Goal: Task Accomplishment & Management: Manage account settings

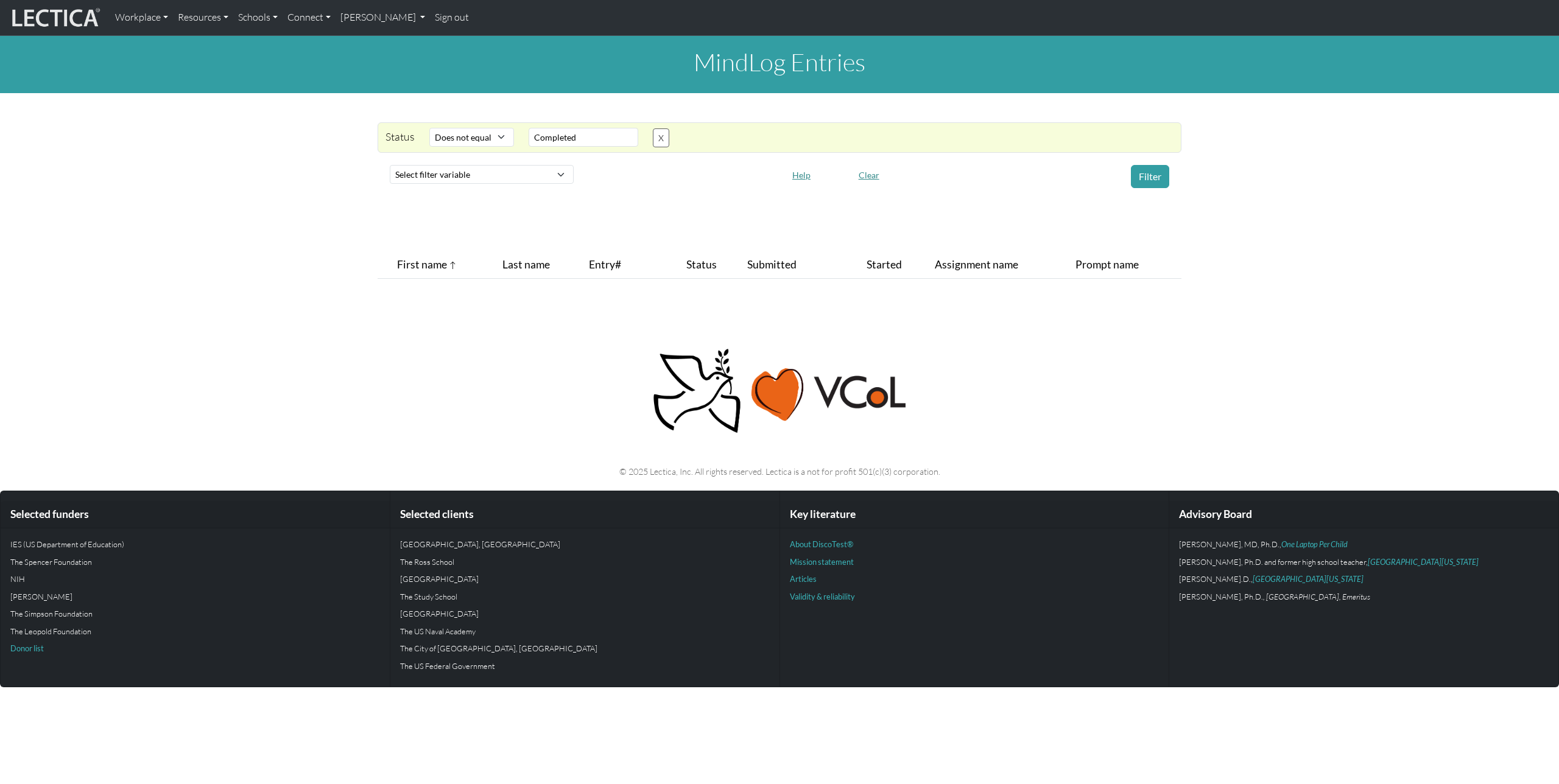
select select "not_iexact"
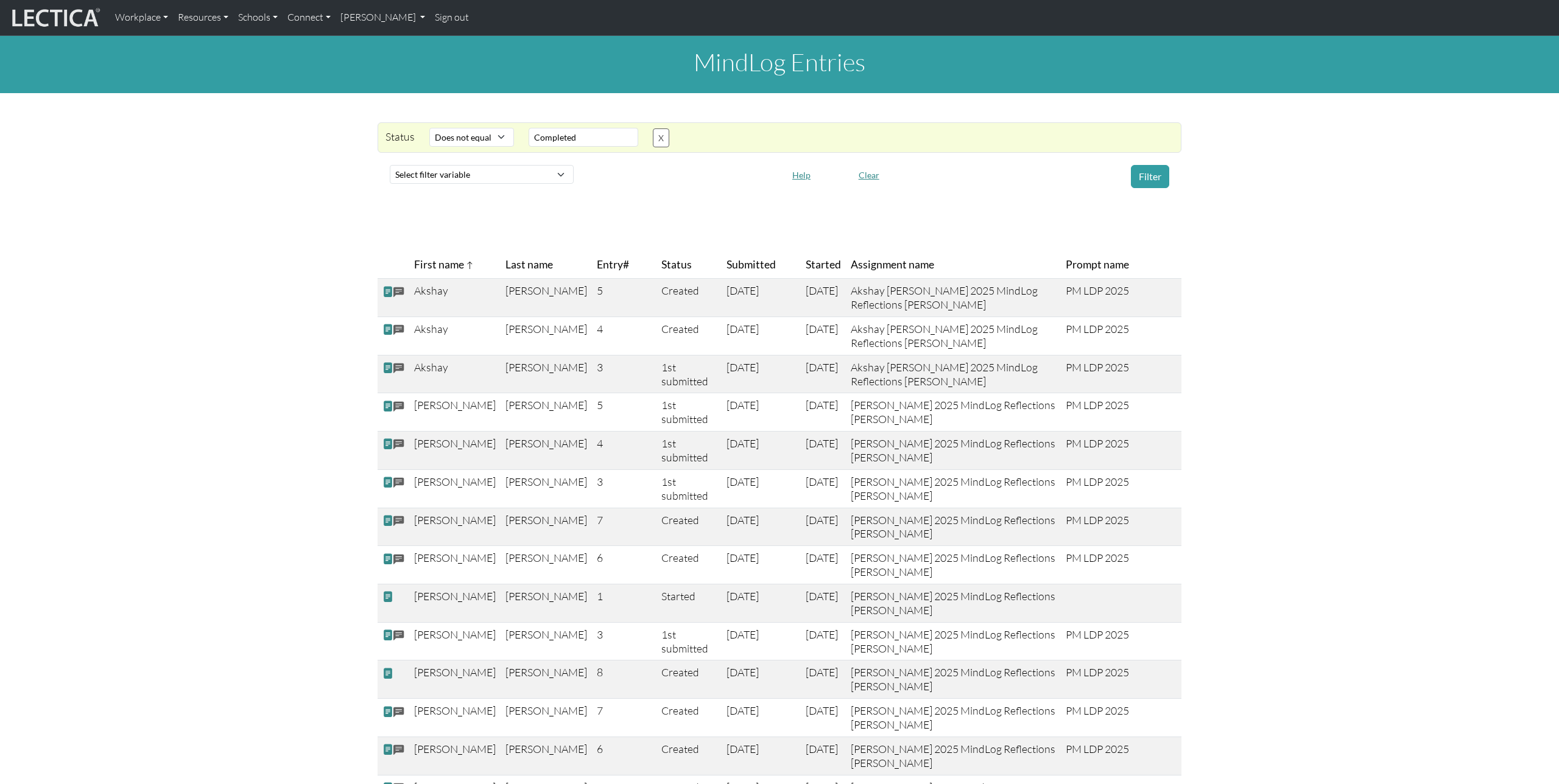
click at [392, 273] on th at bounding box center [394, 265] width 32 height 27
click at [396, 268] on th at bounding box center [394, 265] width 32 height 27
click at [395, 262] on th at bounding box center [394, 265] width 32 height 27
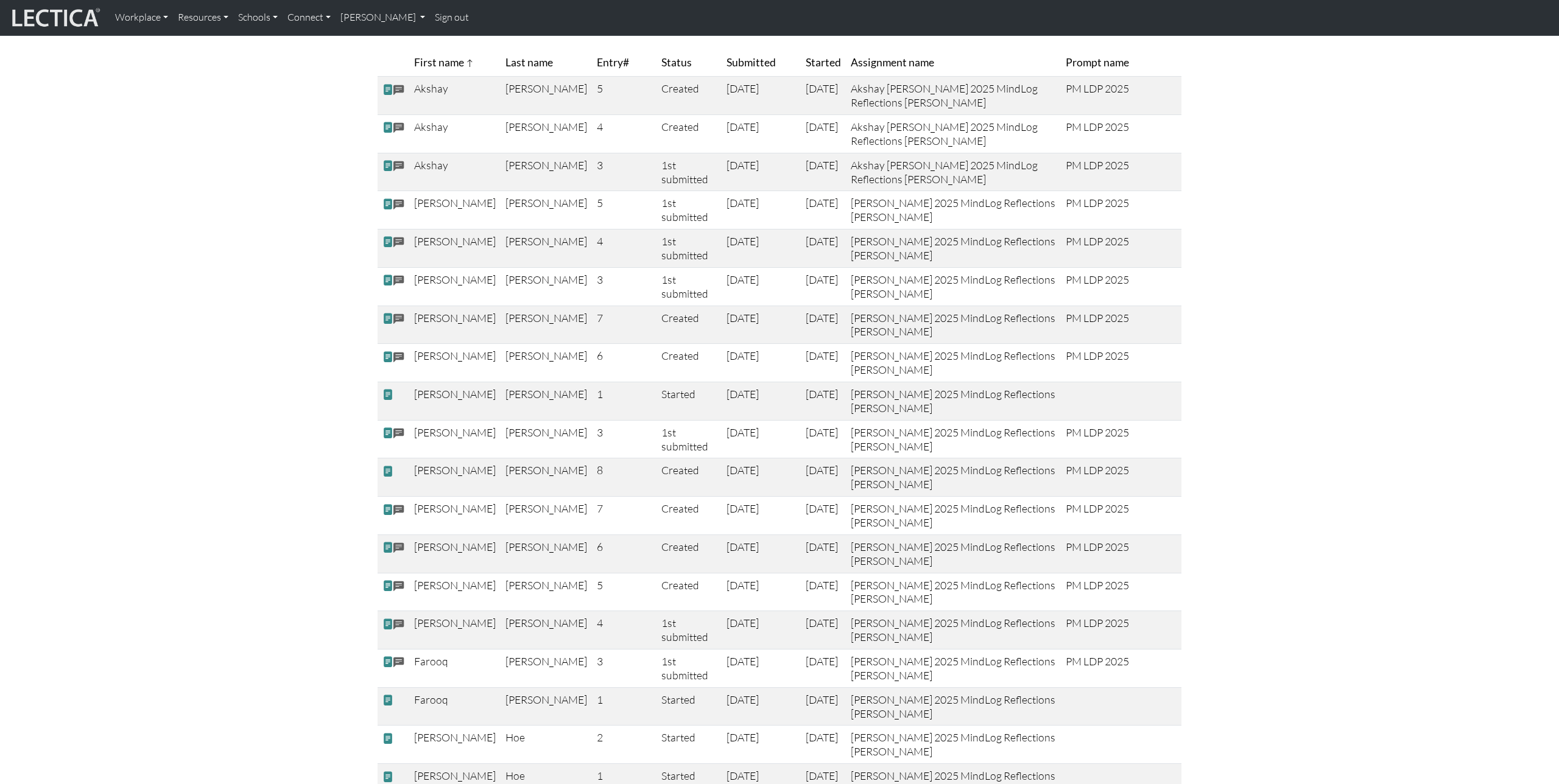
scroll to position [334, 0]
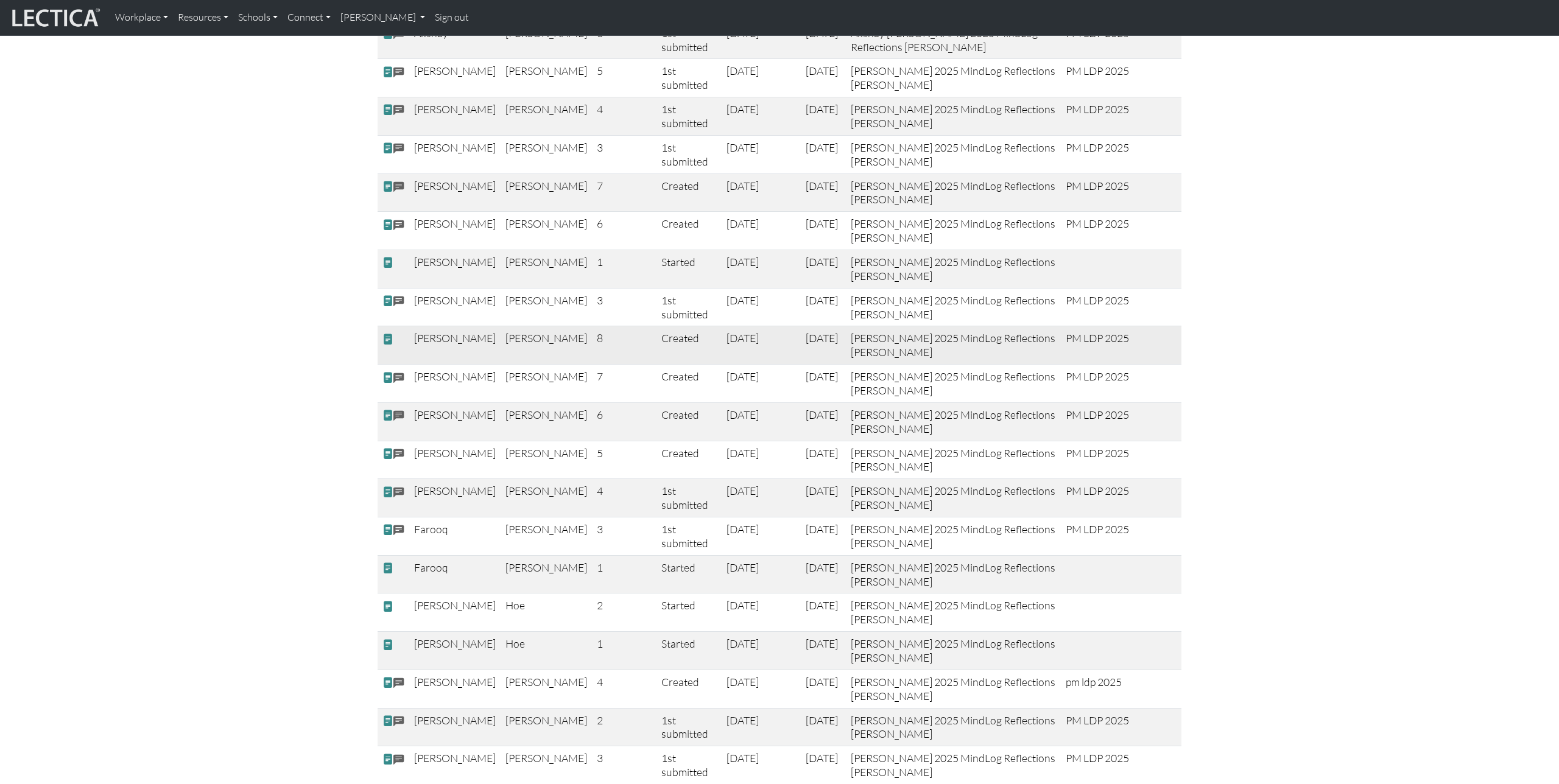
click at [386, 339] on span at bounding box center [387, 339] width 11 height 12
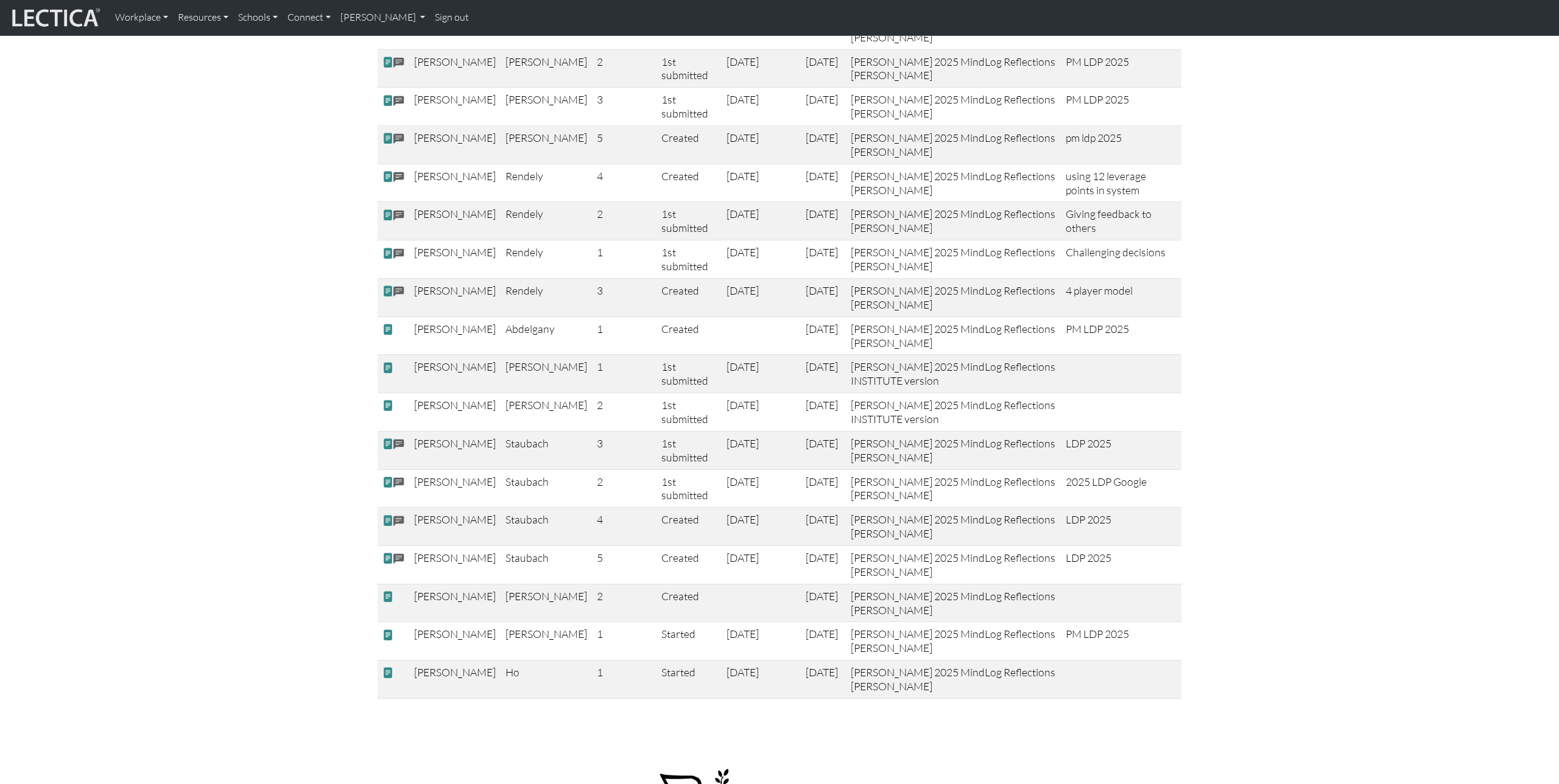
scroll to position [997, 0]
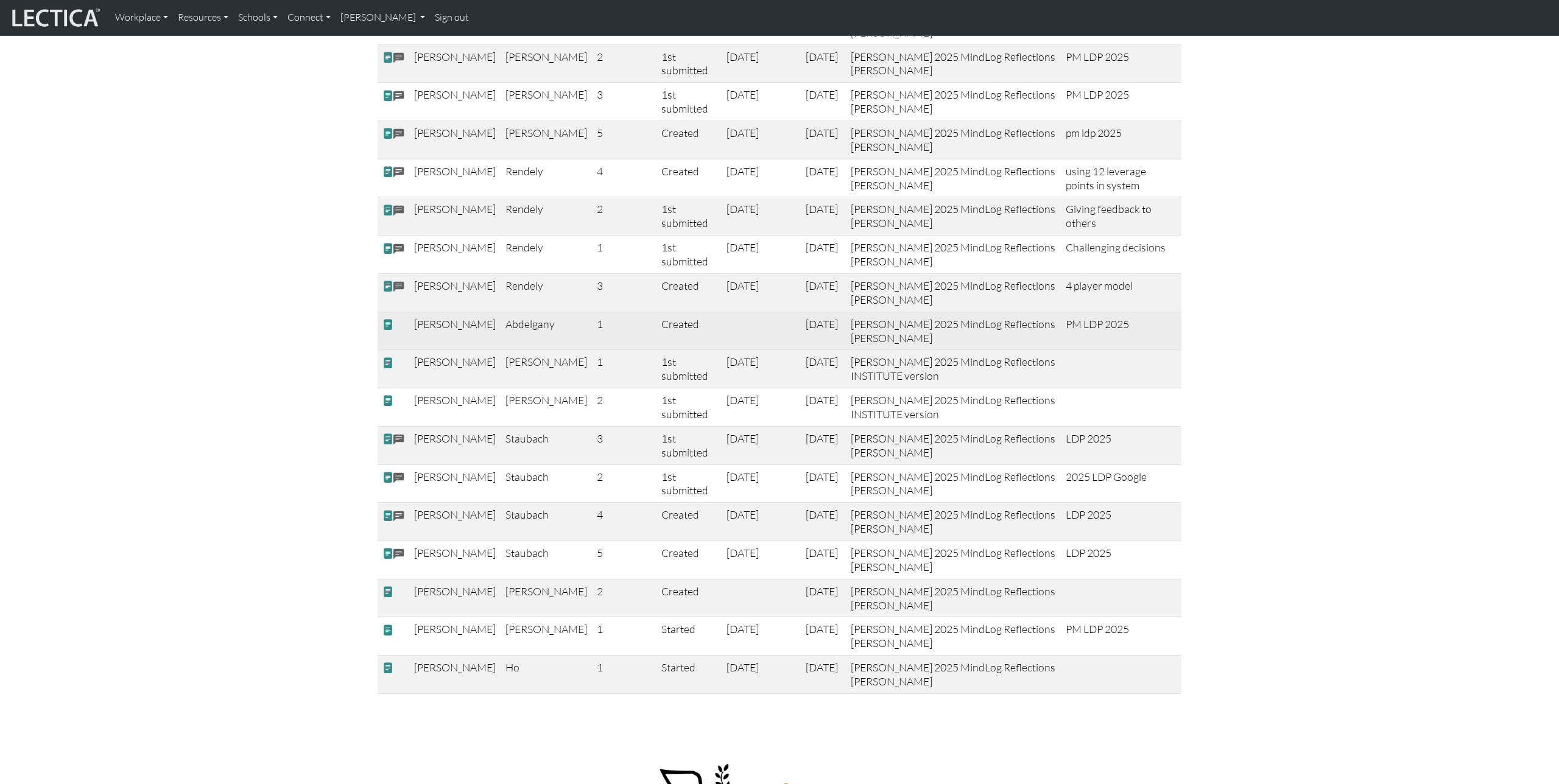
click at [388, 328] on span at bounding box center [387, 324] width 11 height 12
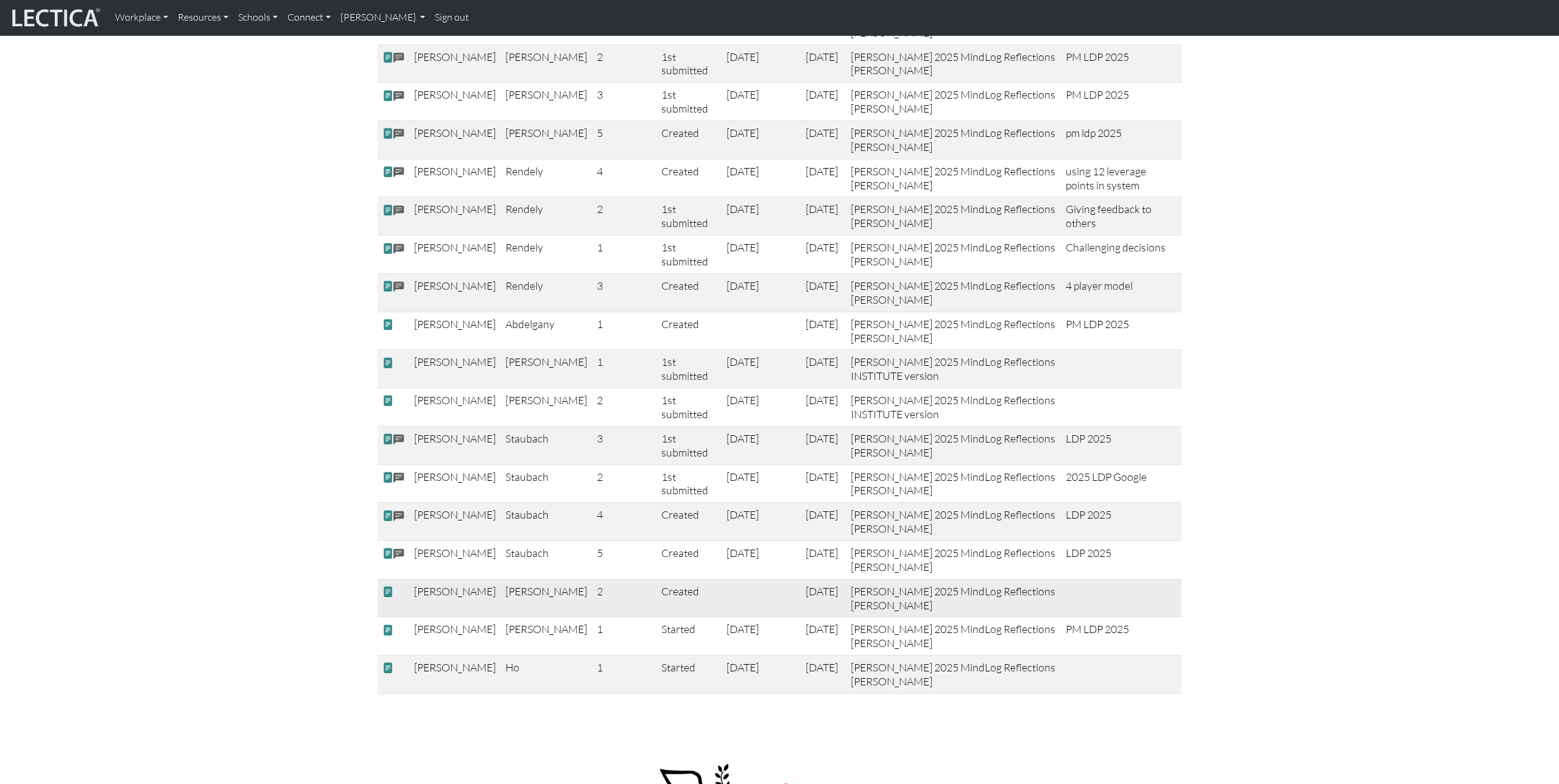
click at [391, 591] on span at bounding box center [387, 592] width 11 height 12
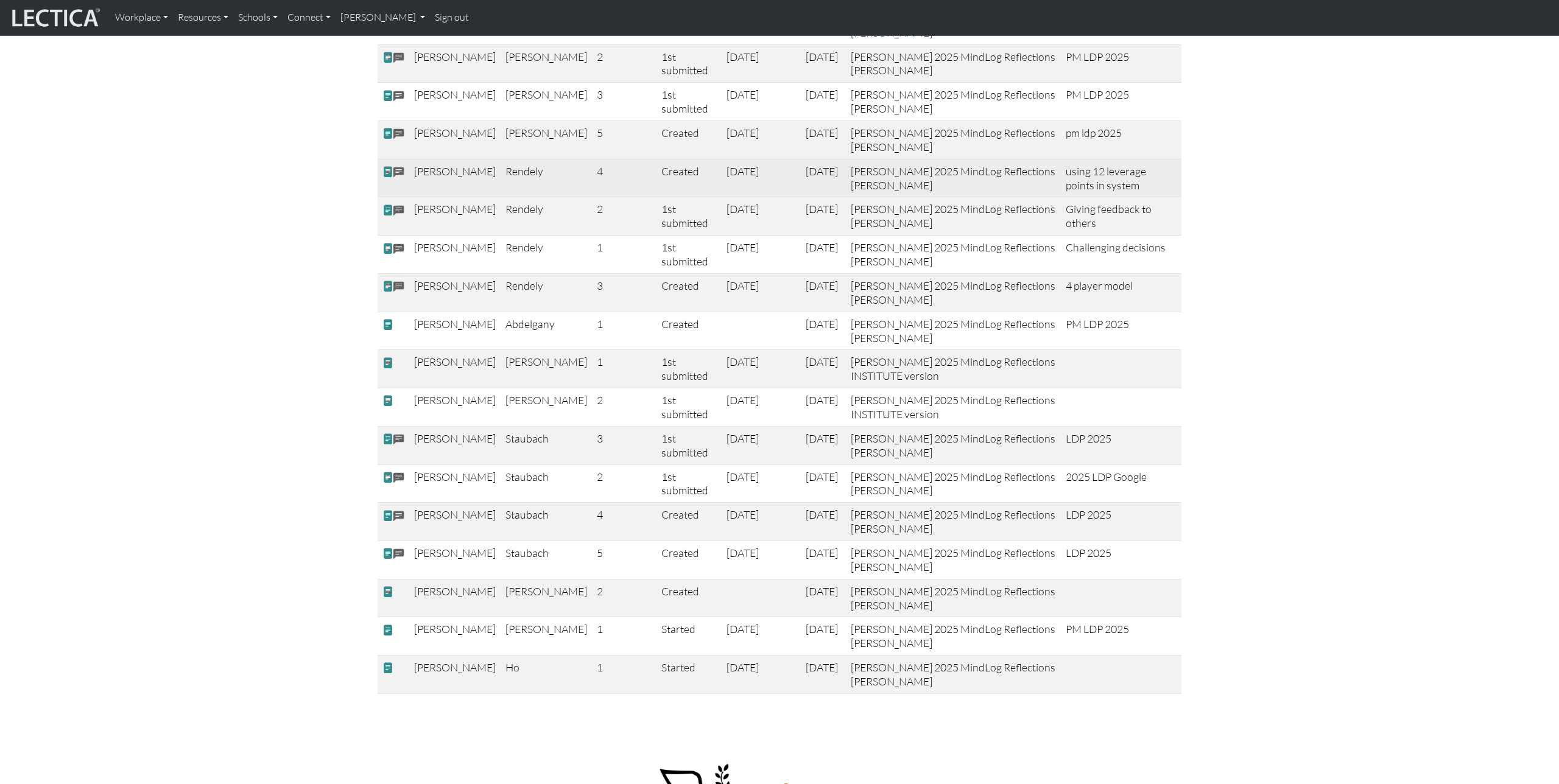
scroll to position [0, 0]
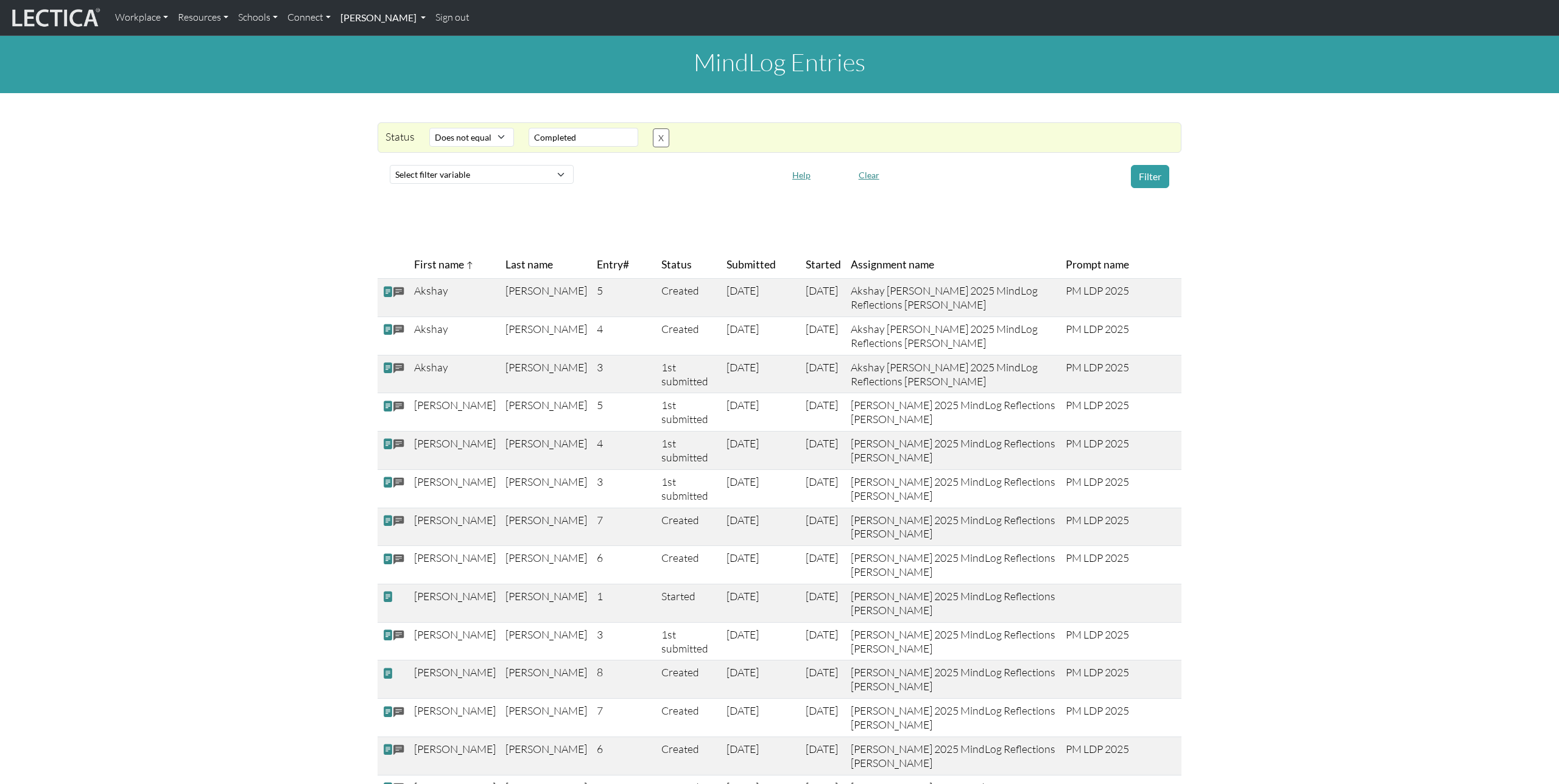
click at [403, 25] on link "[PERSON_NAME]" at bounding box center [382, 17] width 95 height 26
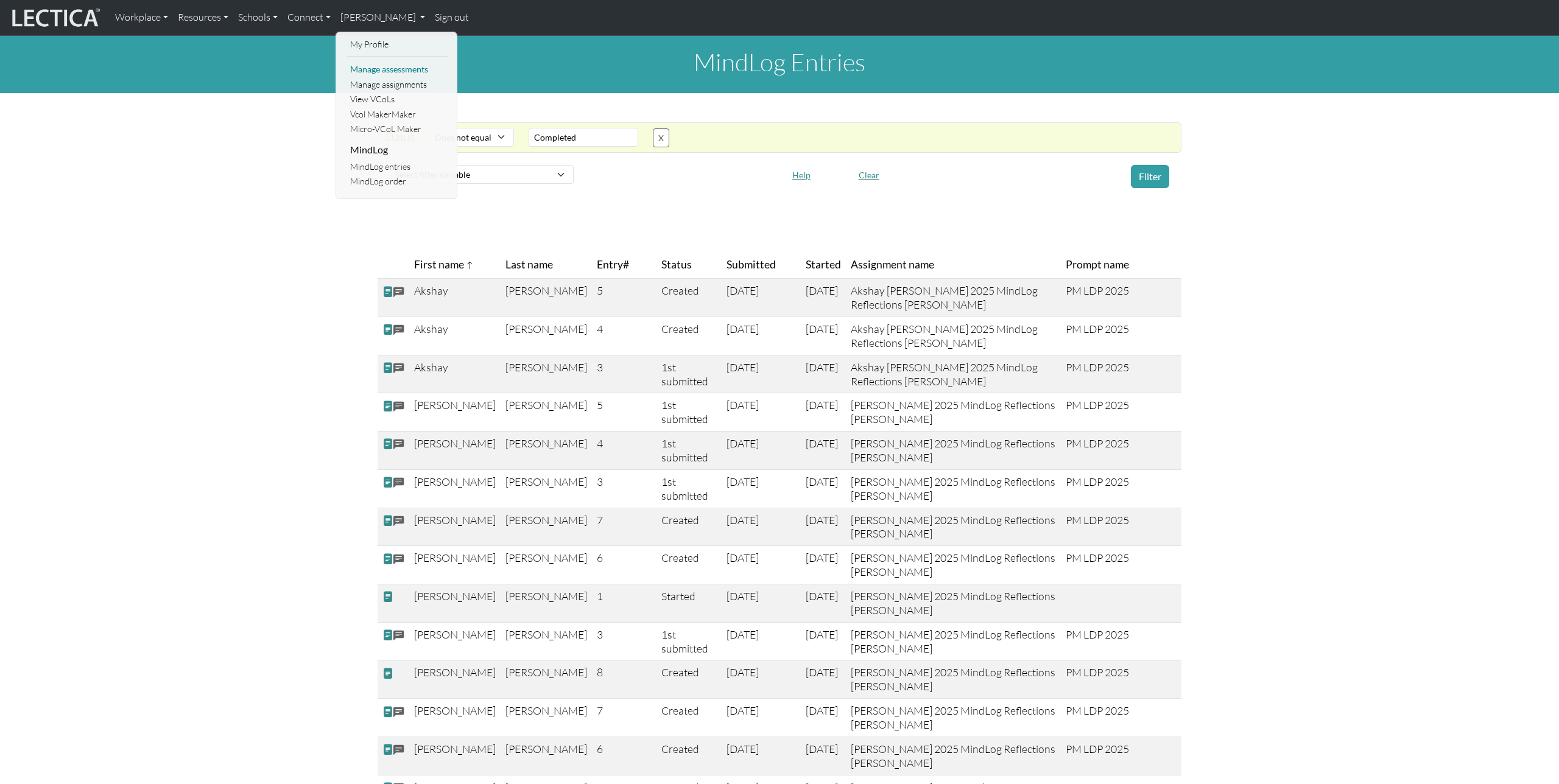
click at [401, 73] on link "Manage assessments" at bounding box center [397, 69] width 100 height 15
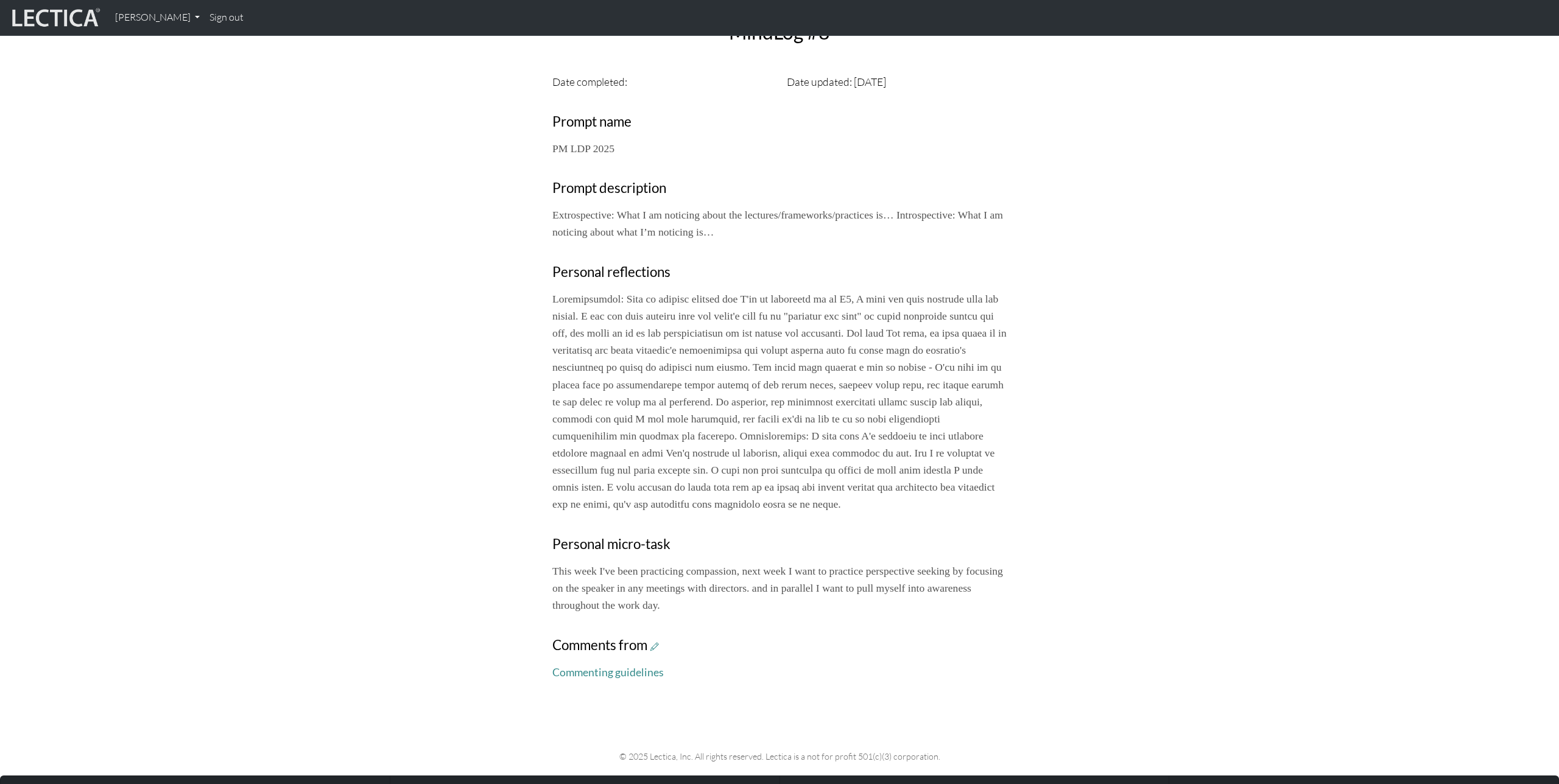
scroll to position [376, 0]
click at [536, 580] on div "Your growth chart Once you have received a Lectical™ Score in MindLog, your gro…" at bounding box center [779, 224] width 804 height 933
click at [514, 577] on div "Your growth chart Once you have received a Lectical™ Score in MindLog, your gro…" at bounding box center [779, 224] width 804 height 933
click at [654, 652] on icon at bounding box center [655, 648] width 9 height 11
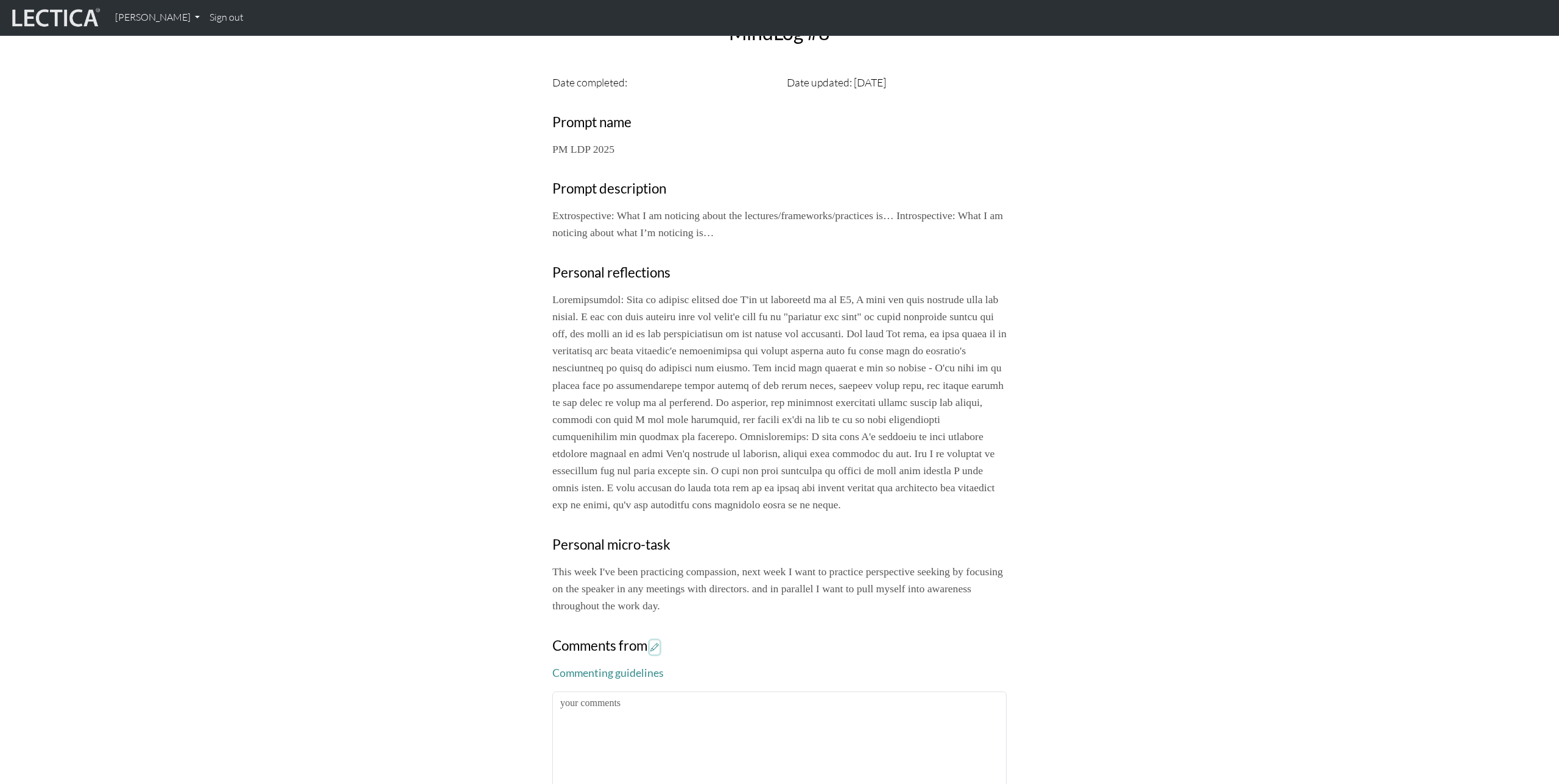
scroll to position [475, 0]
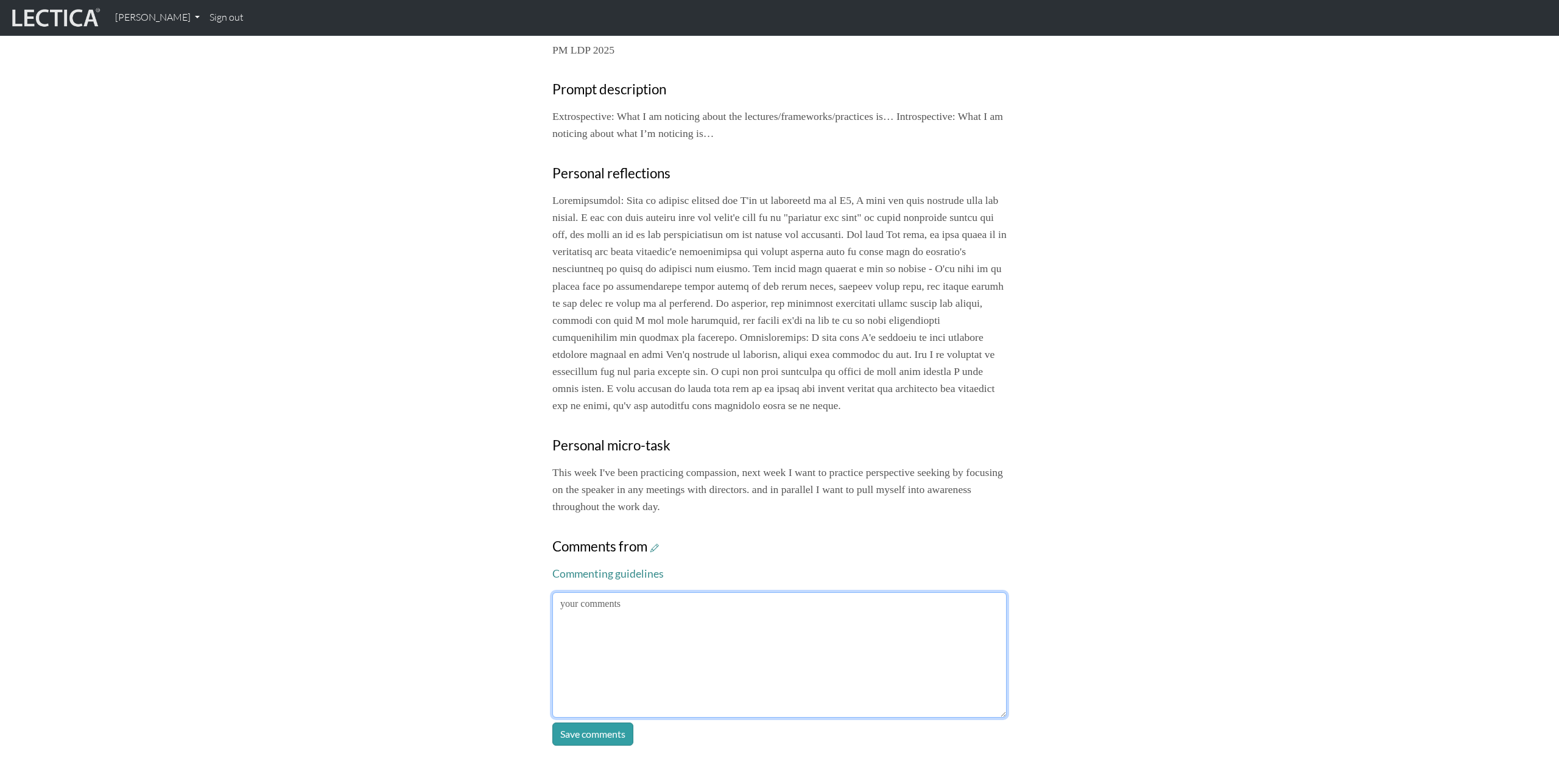
click at [806, 619] on textarea at bounding box center [779, 655] width 454 height 126
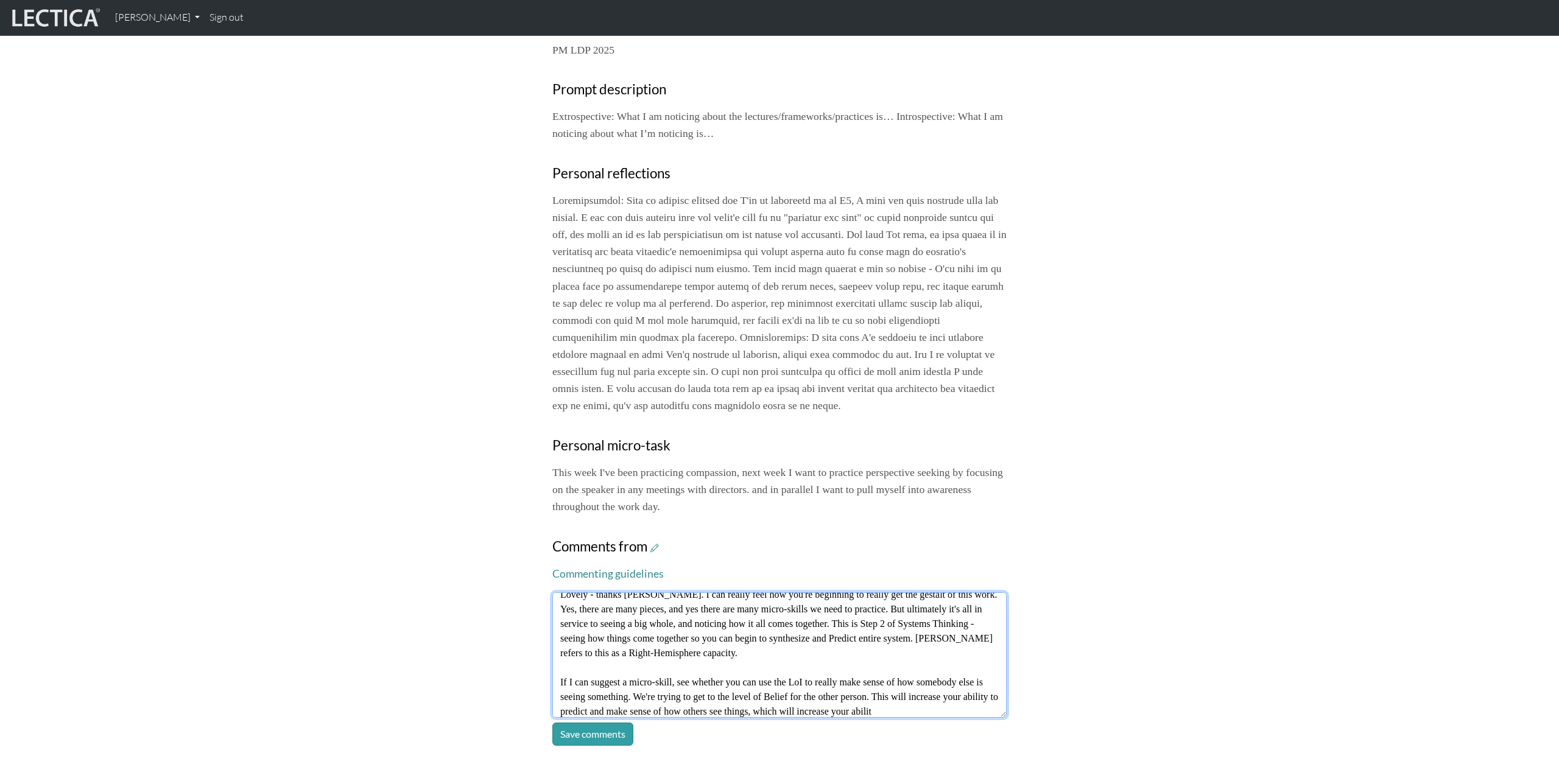
scroll to position [24, 0]
type textarea "Lovely - thanks Brenna. I can really feel how you're beginning to really get th…"
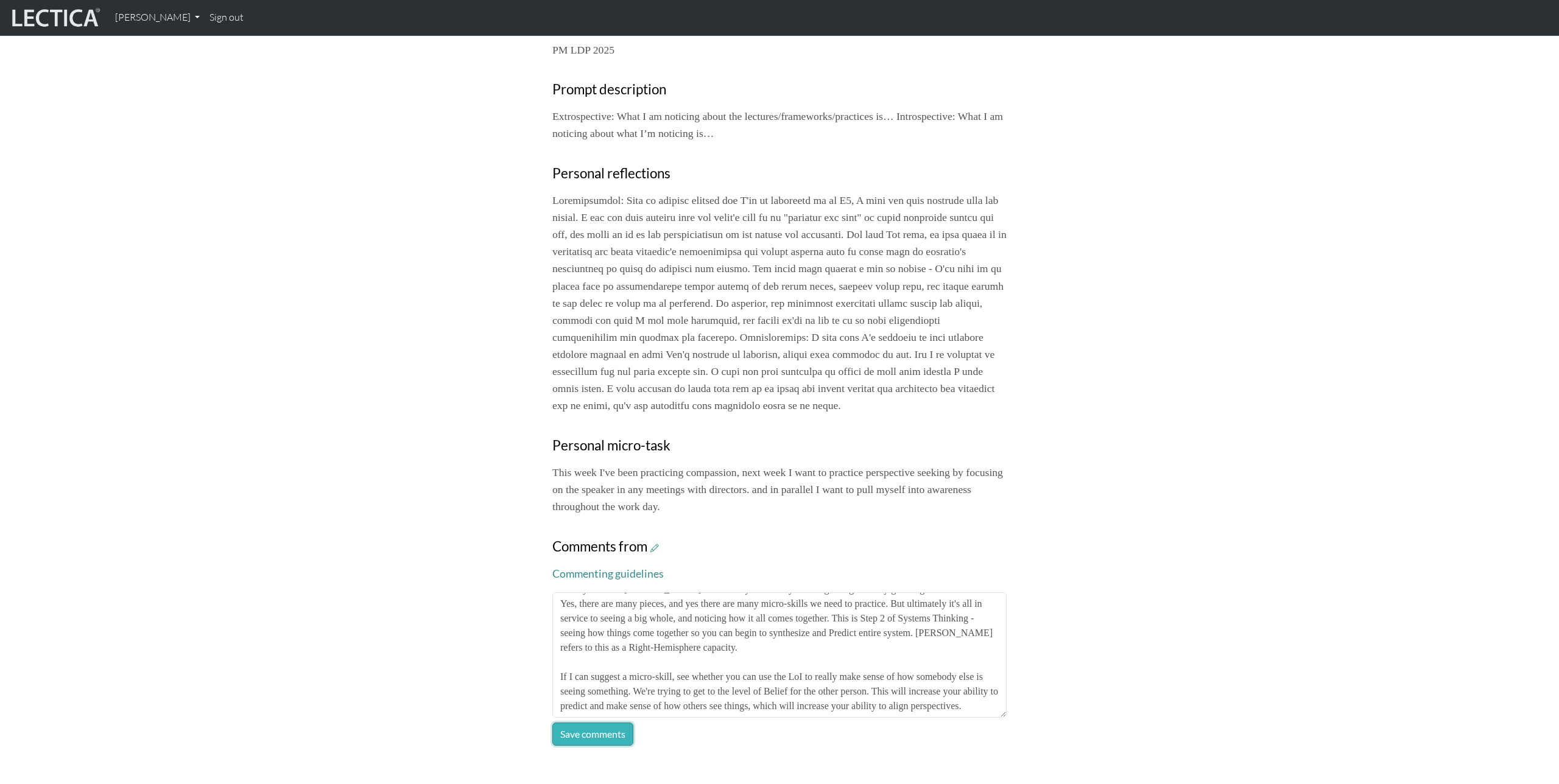
click at [623, 743] on button "Save comments" at bounding box center [592, 734] width 81 height 23
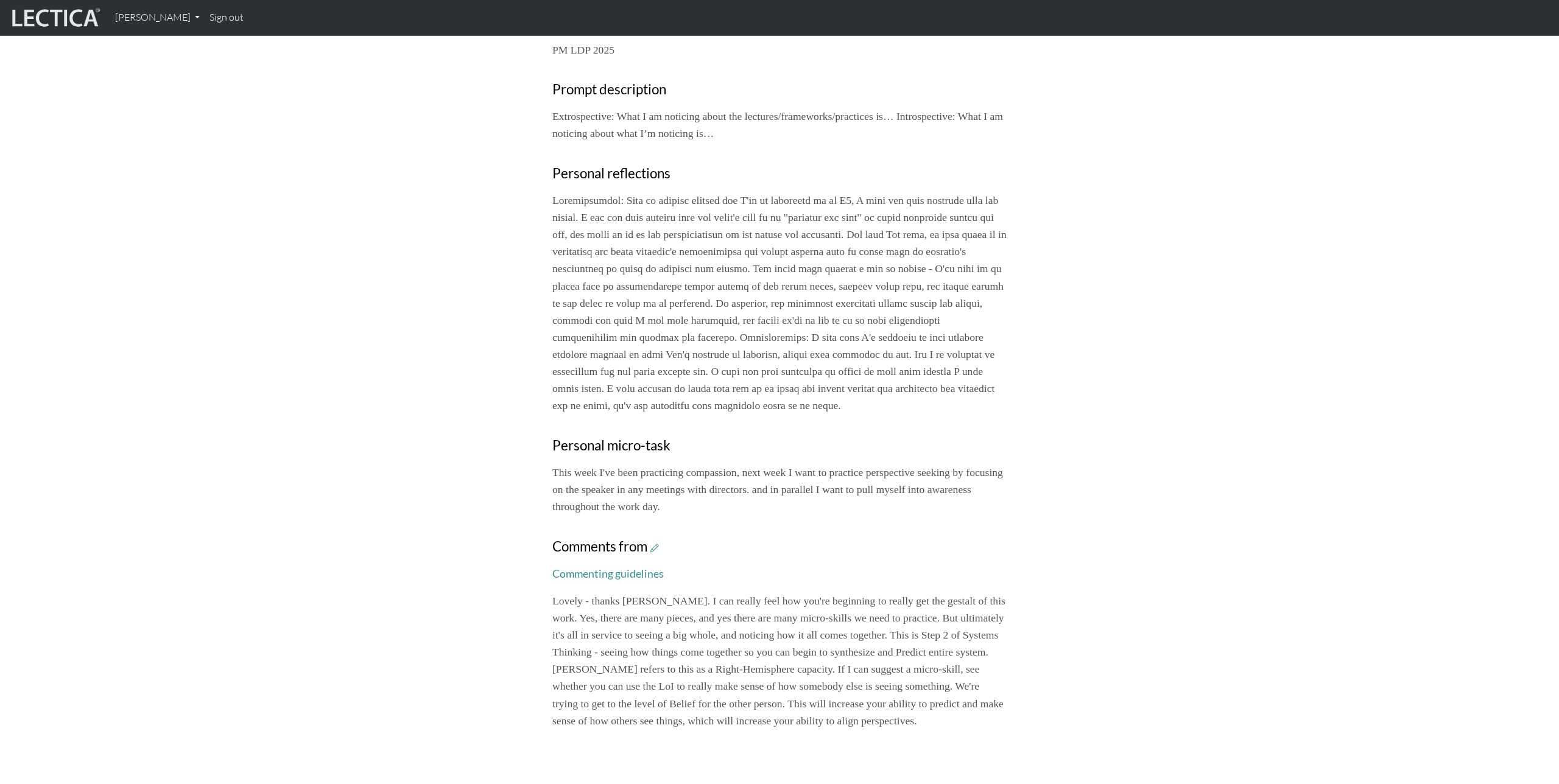
click at [1044, 514] on div "Your growth chart Once you have received a Lectical™ Score in MindLog, your gro…" at bounding box center [779, 198] width 804 height 1080
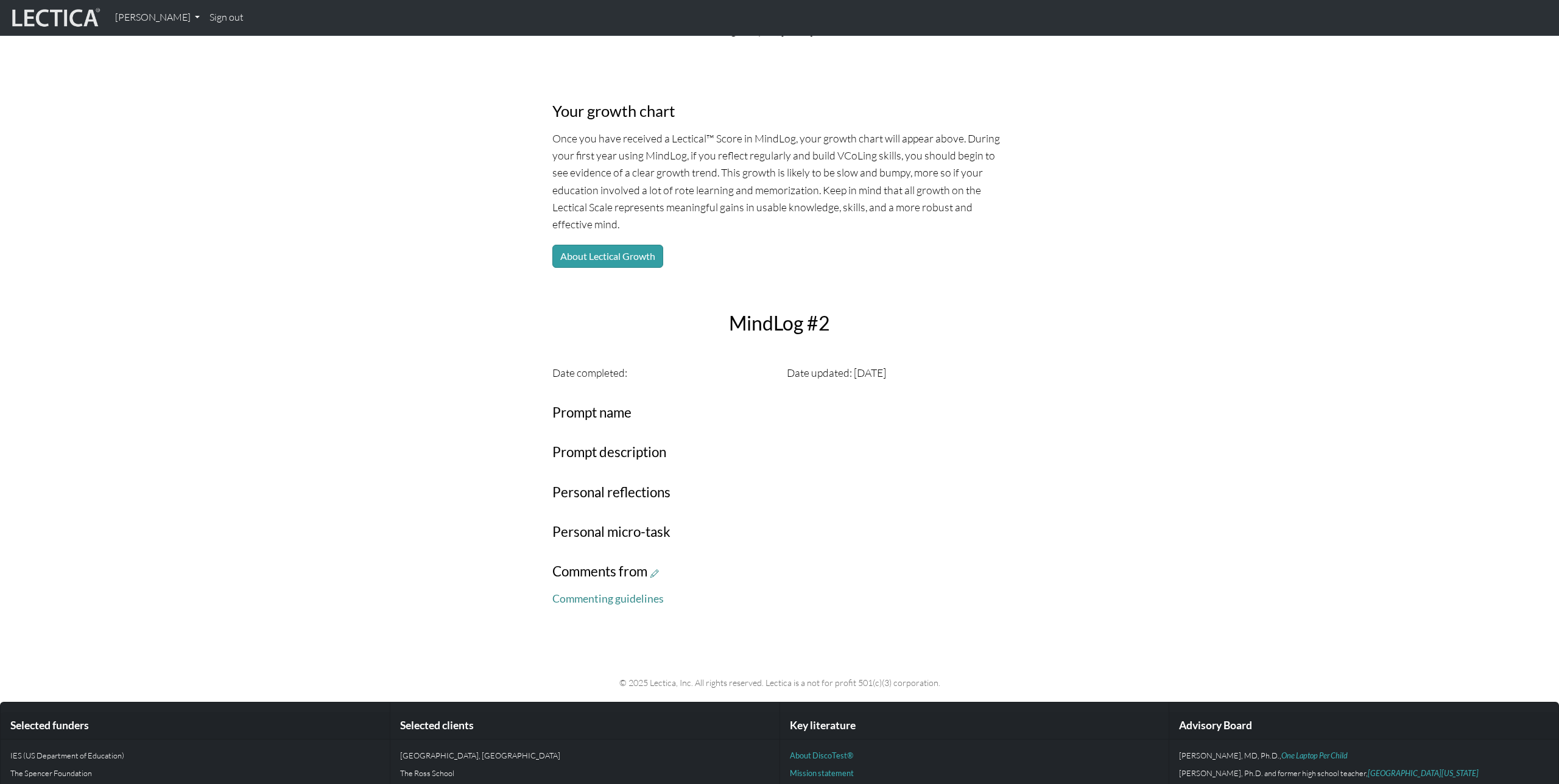
scroll to position [21, 0]
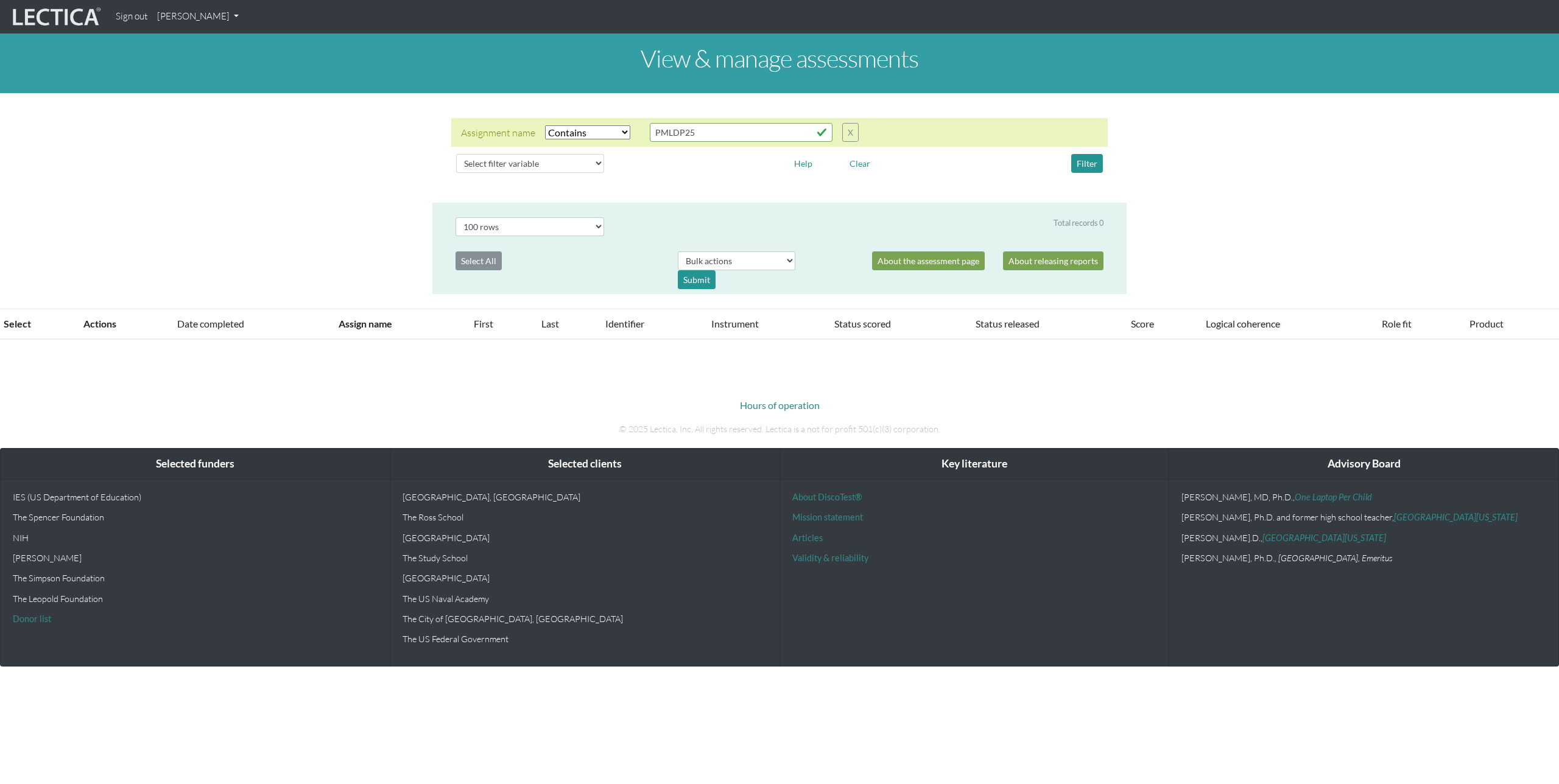
select select "icontains"
select select "100"
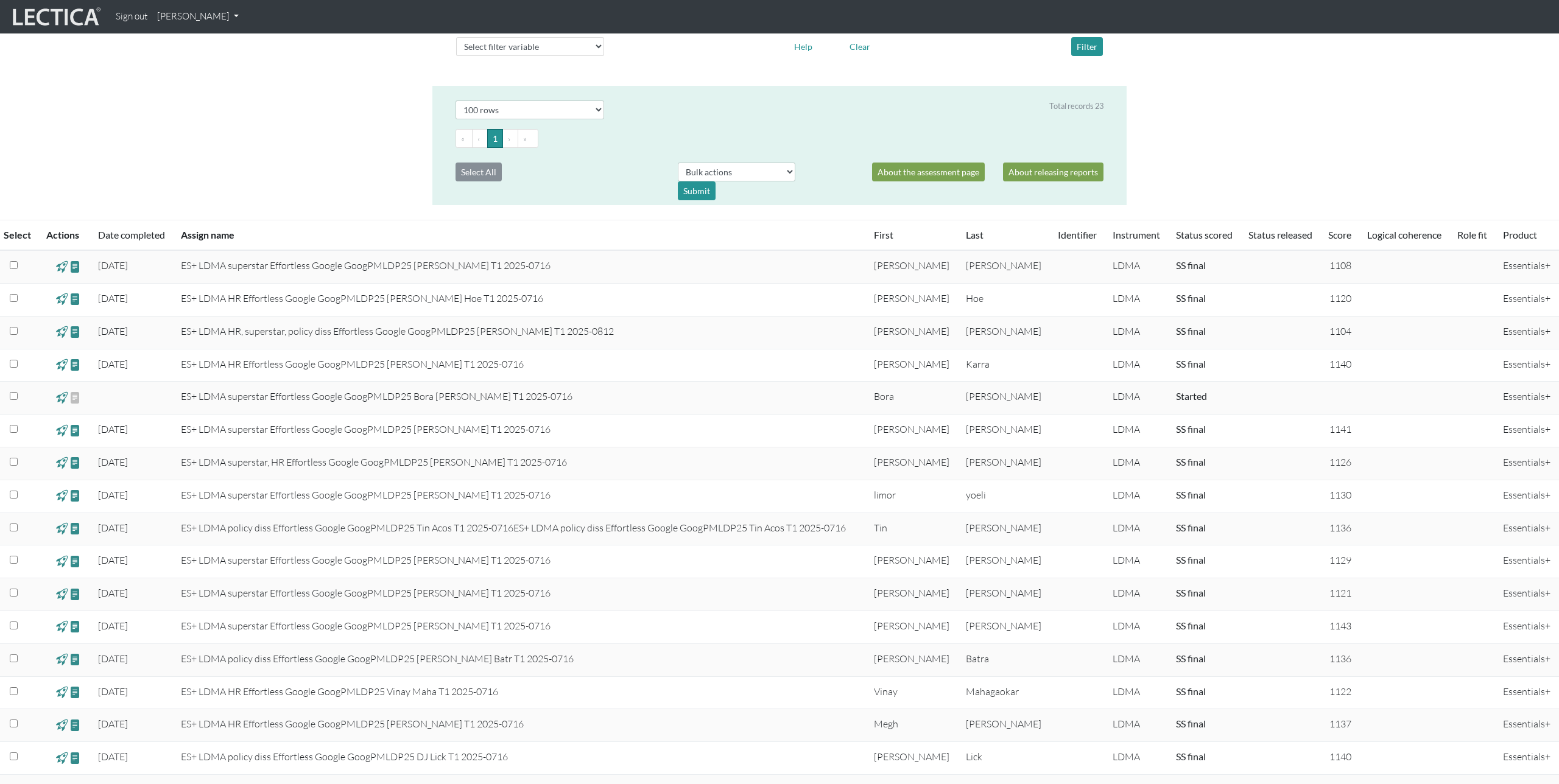
scroll to position [119, 0]
click at [76, 395] on span at bounding box center [74, 395] width 12 height 14
click at [1332, 232] on link "Score" at bounding box center [1339, 232] width 23 height 12
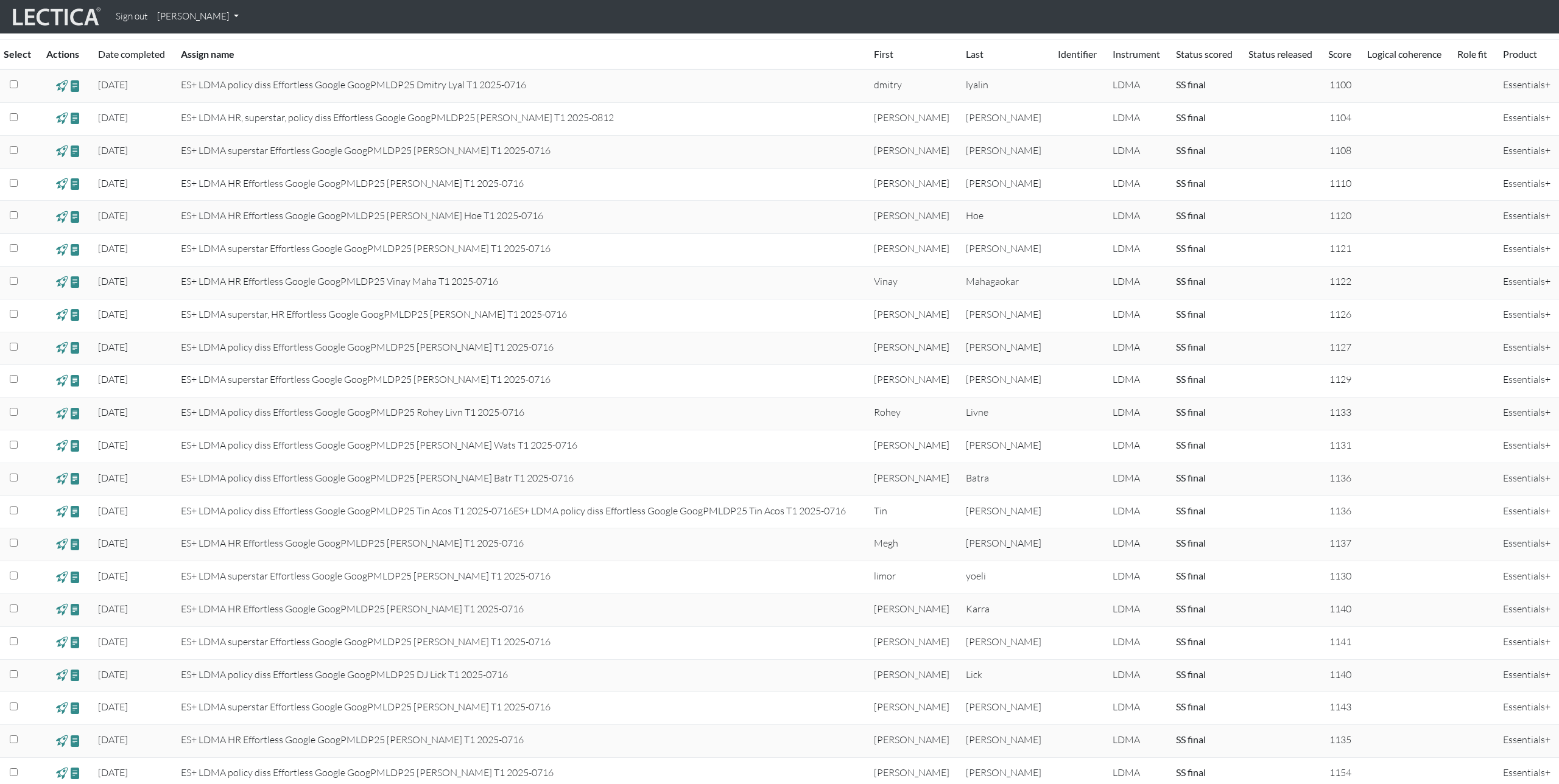
scroll to position [221, 0]
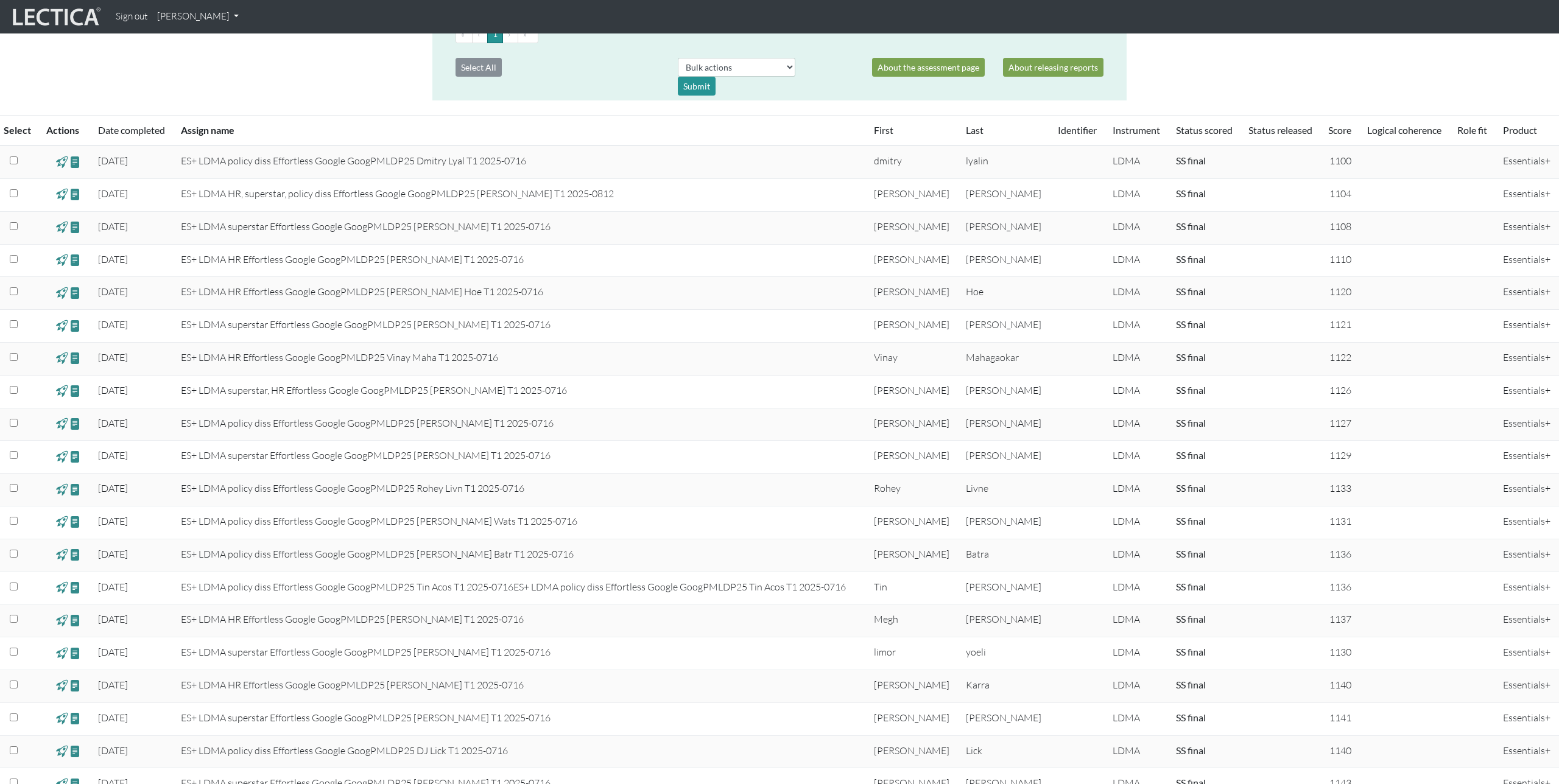
click at [225, 135] on th "Assign name" at bounding box center [520, 131] width 693 height 30
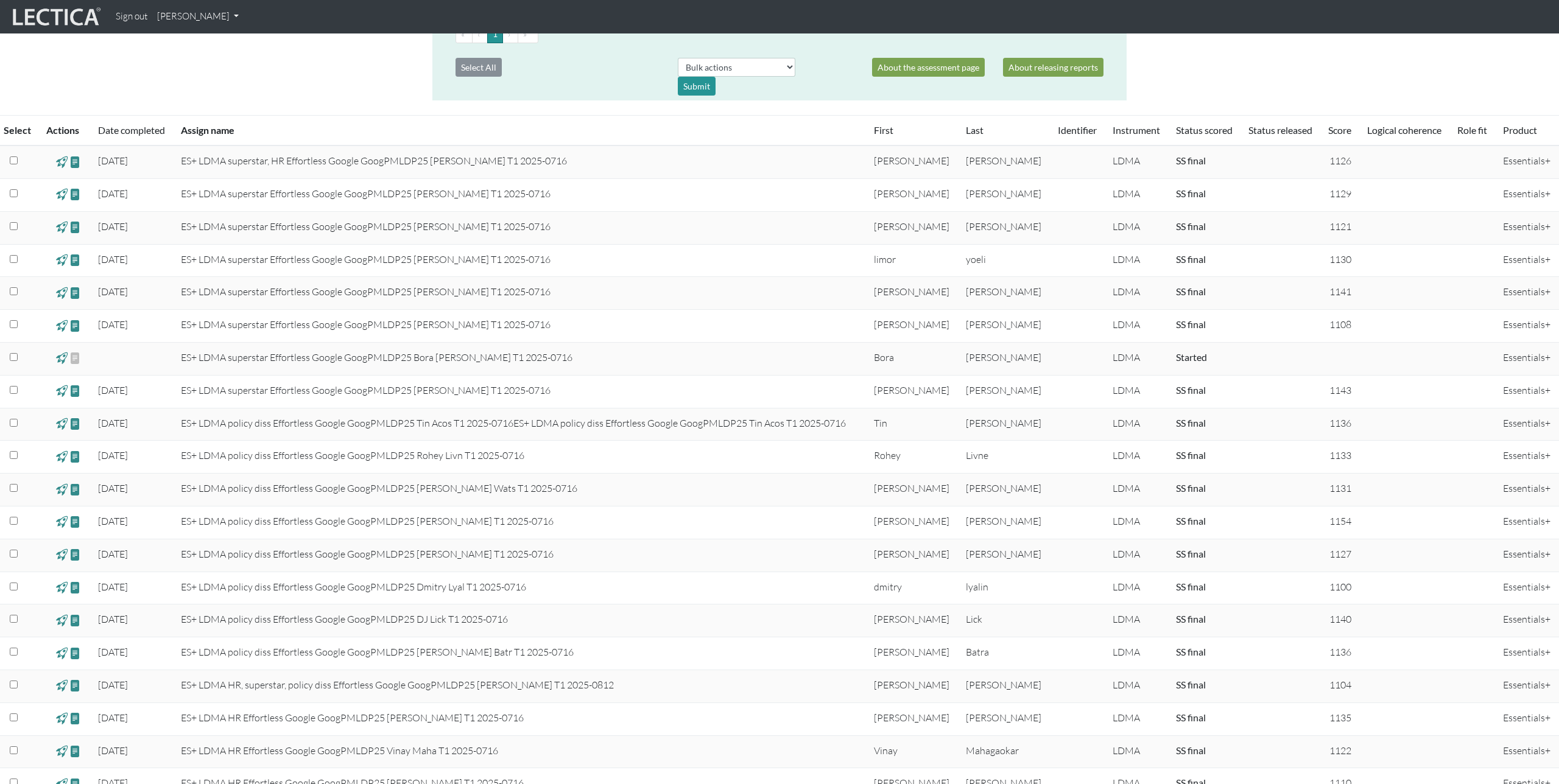
click at [971, 131] on link "Last" at bounding box center [974, 129] width 18 height 12
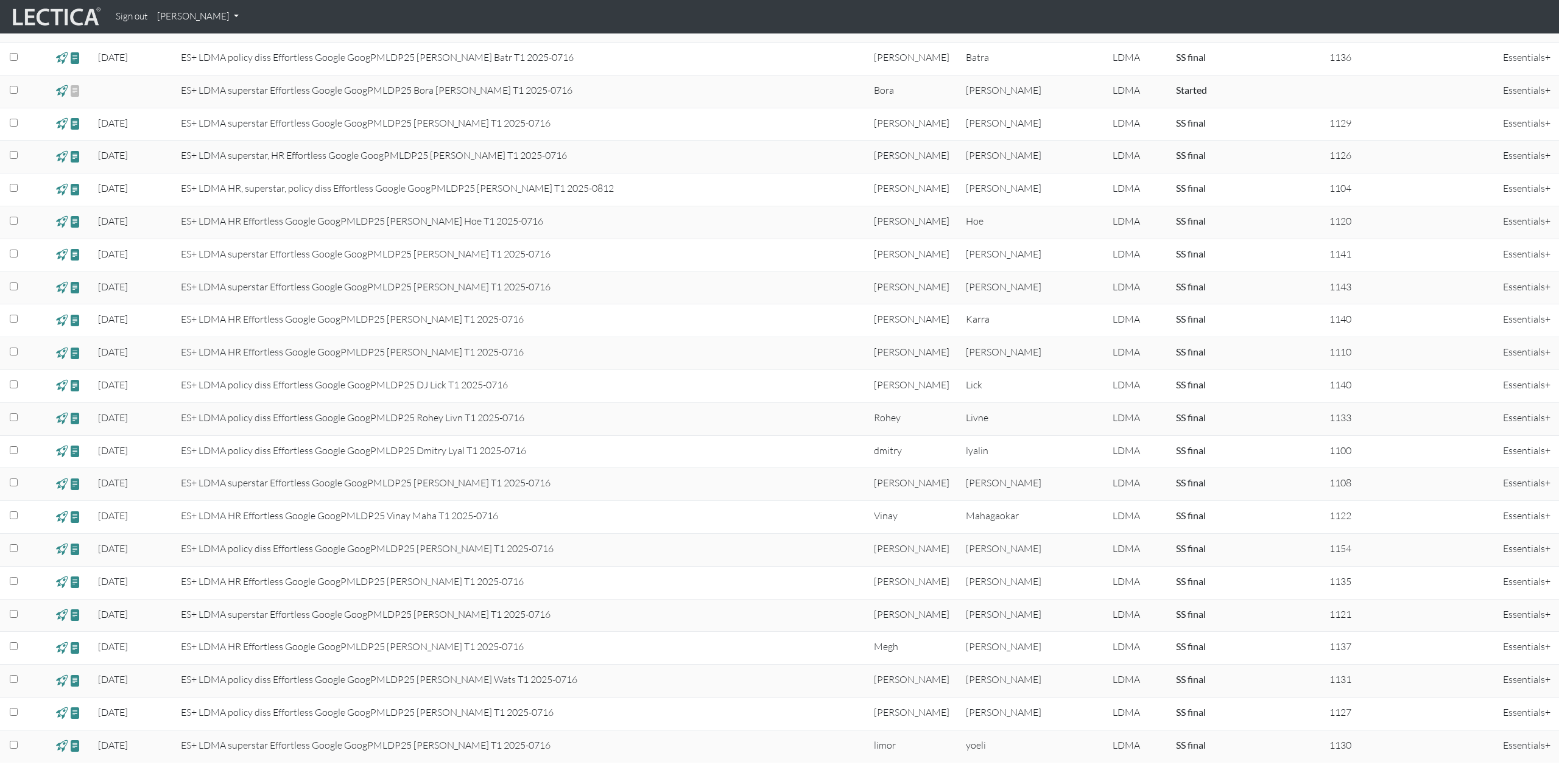
scroll to position [395, 0]
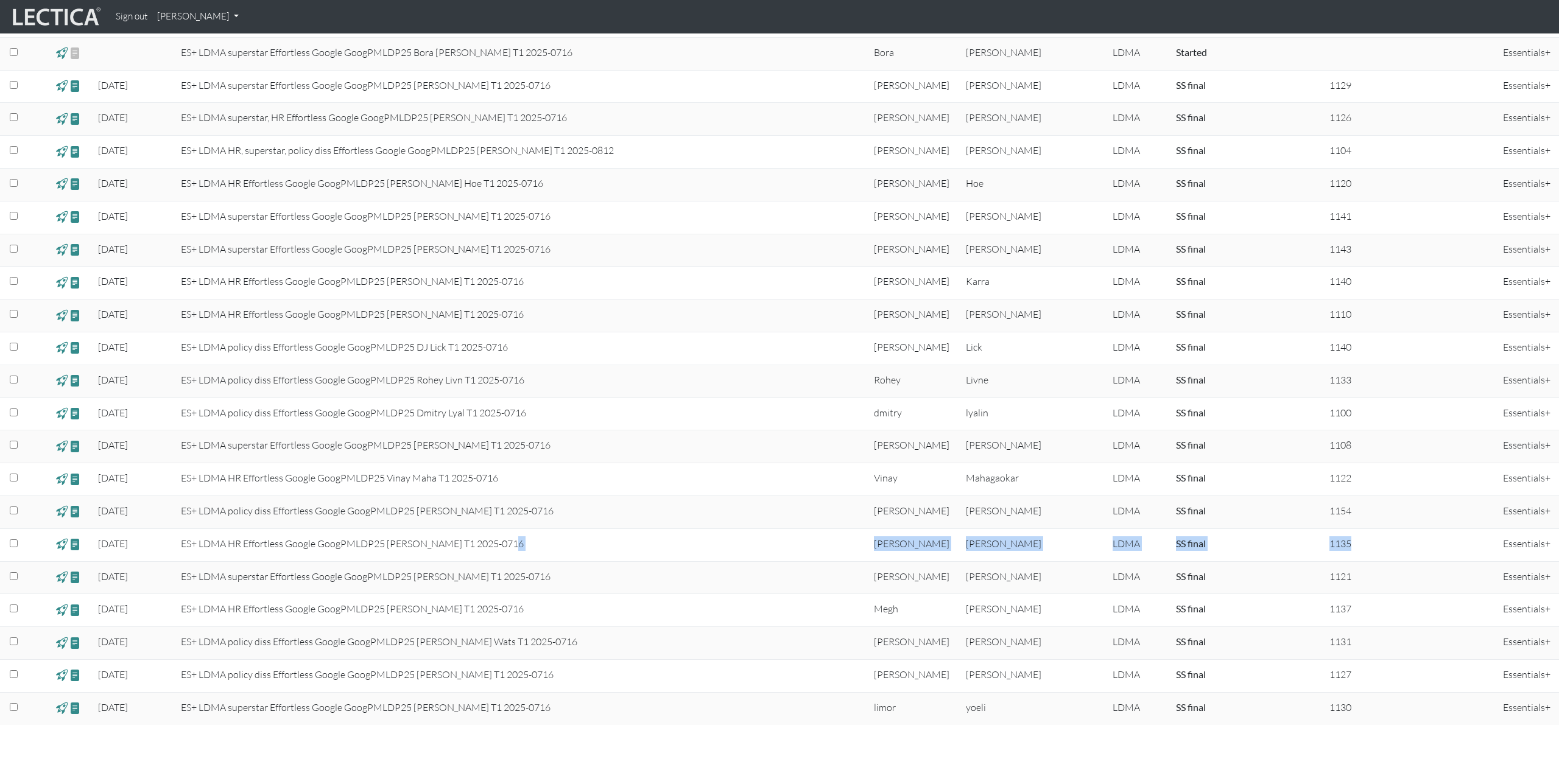
drag, startPoint x: 584, startPoint y: 539, endPoint x: 1374, endPoint y: 545, distance: 790.0
click at [1374, 545] on tr "2025-08-04 ES+ LDMA HR Effortless Google GoogPMLDP25 Zachary Senz T1 2025-0716 …" at bounding box center [779, 544] width 1559 height 33
